Goal: Task Accomplishment & Management: Manage account settings

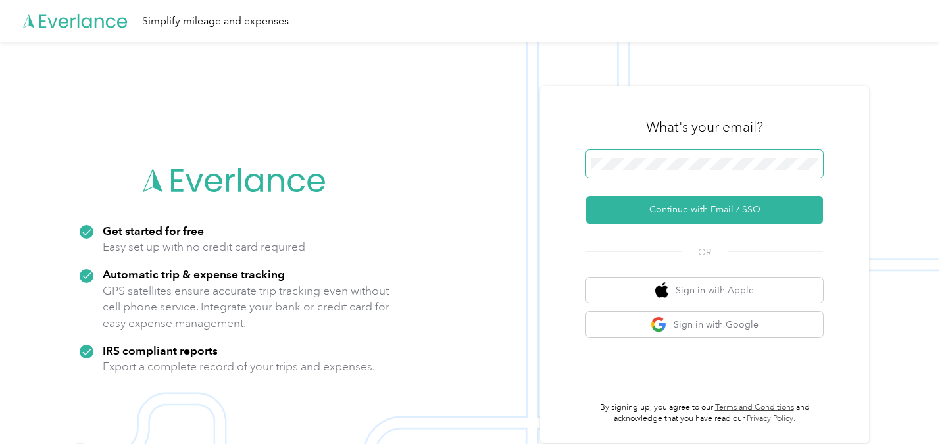
click at [586, 196] on button "Continue with Email / SSO" at bounding box center [704, 210] width 237 height 28
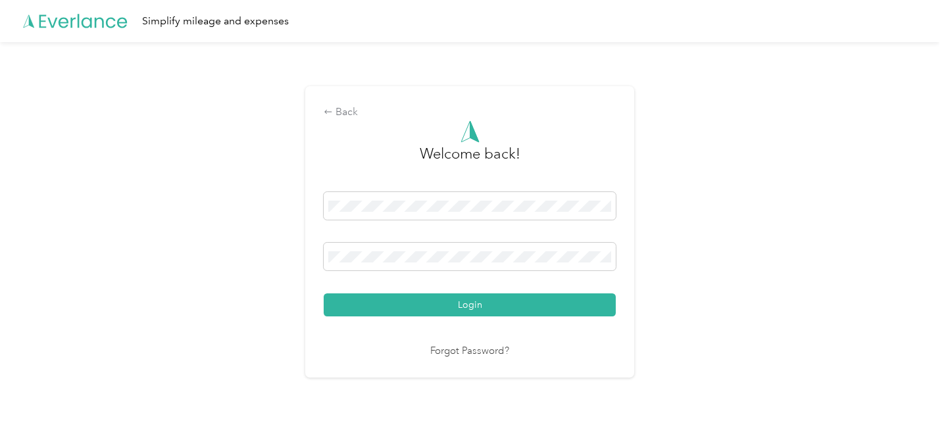
click at [324, 293] on button "Login" at bounding box center [470, 304] width 292 height 23
